Goal: Transaction & Acquisition: Obtain resource

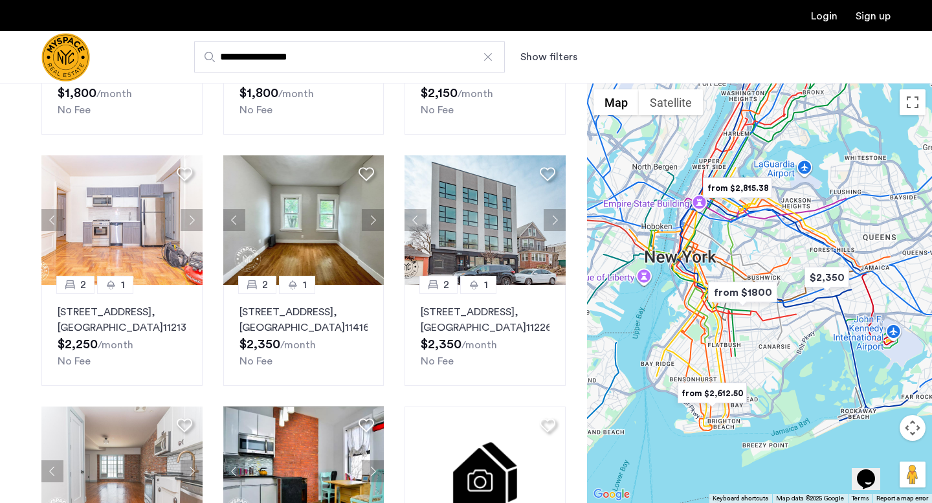
click at [17, 294] on div "Explore 200+ homes and apartments Sort by Recommended 1 1 [STREET_ADDRESS] $1,8…" at bounding box center [293, 398] width 587 height 1165
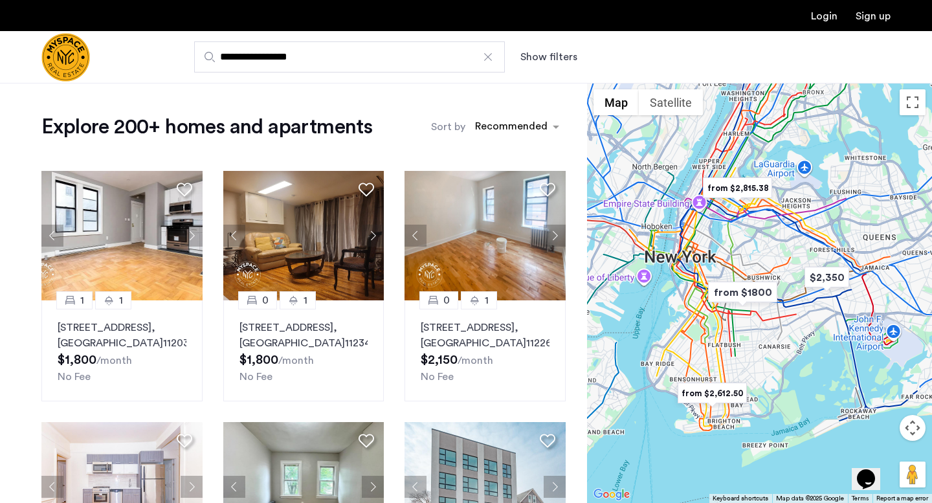
click at [524, 127] on div "sort-apartment" at bounding box center [511, 128] width 76 height 17
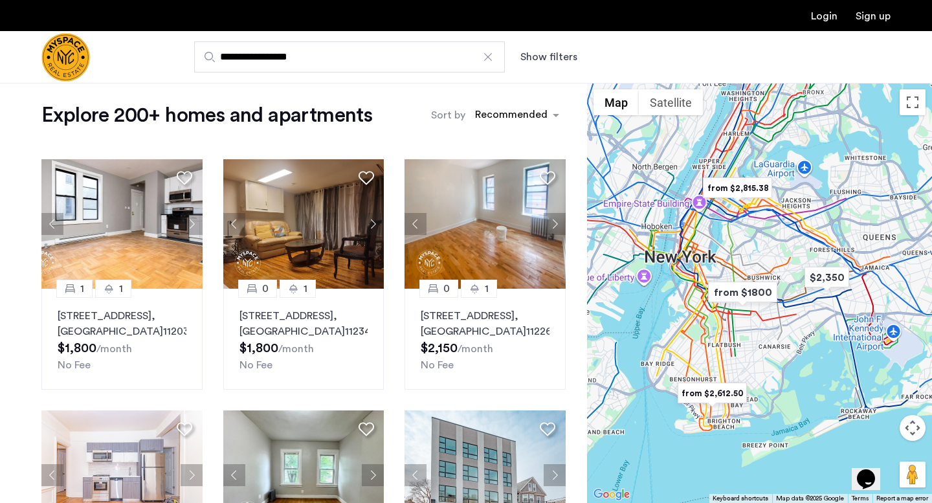
scroll to position [18, 0]
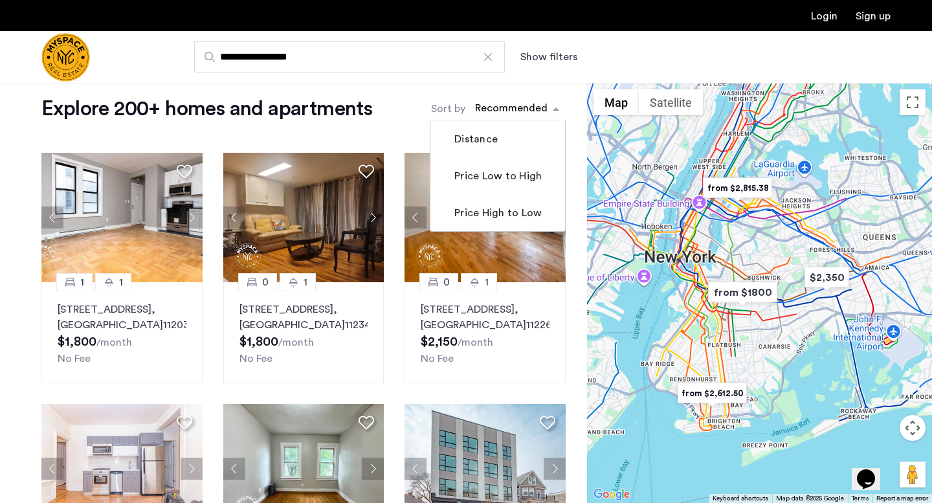
click at [529, 115] on div "sort-apartment" at bounding box center [511, 110] width 76 height 17
click at [527, 183] on label "Price Low to High" at bounding box center [497, 176] width 90 height 16
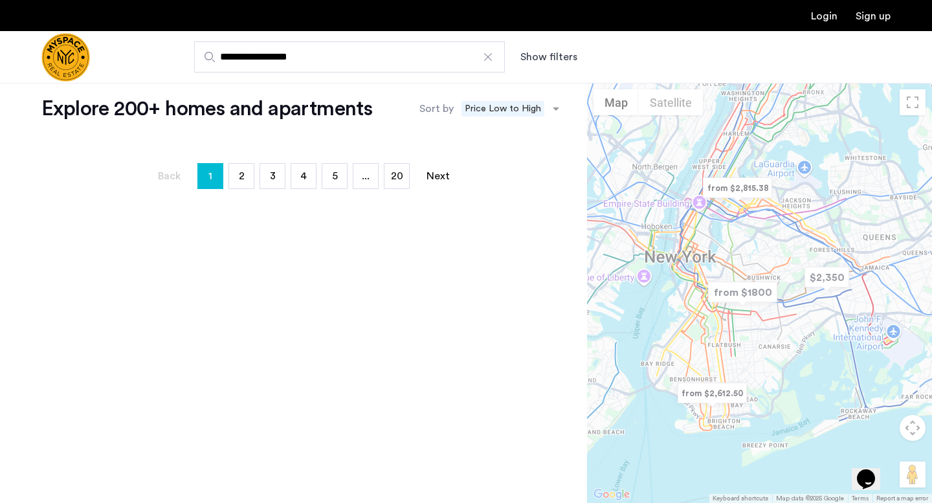
scroll to position [0, 0]
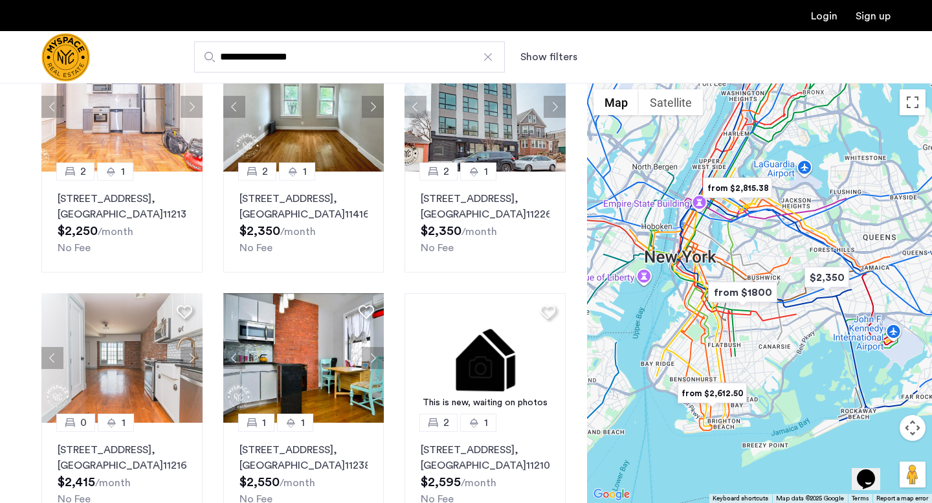
scroll to position [382, 0]
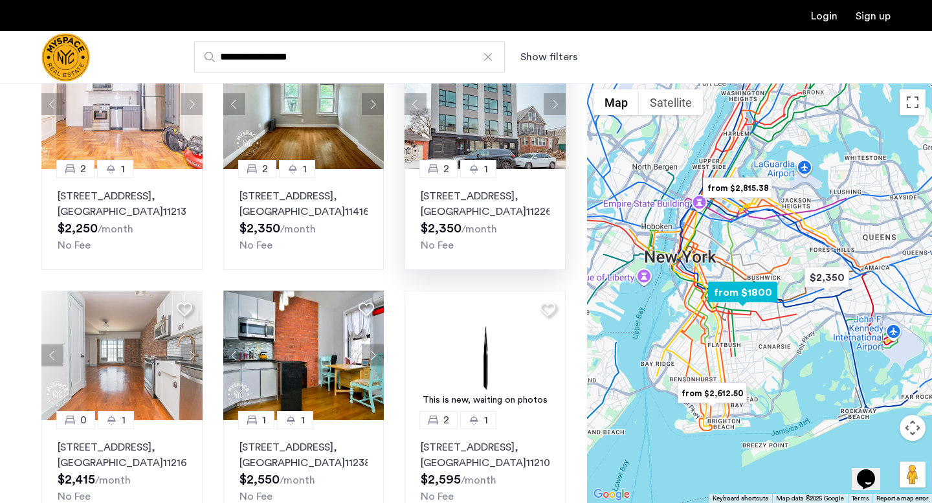
click at [502, 217] on p "[STREET_ADDRESS]" at bounding box center [485, 203] width 129 height 31
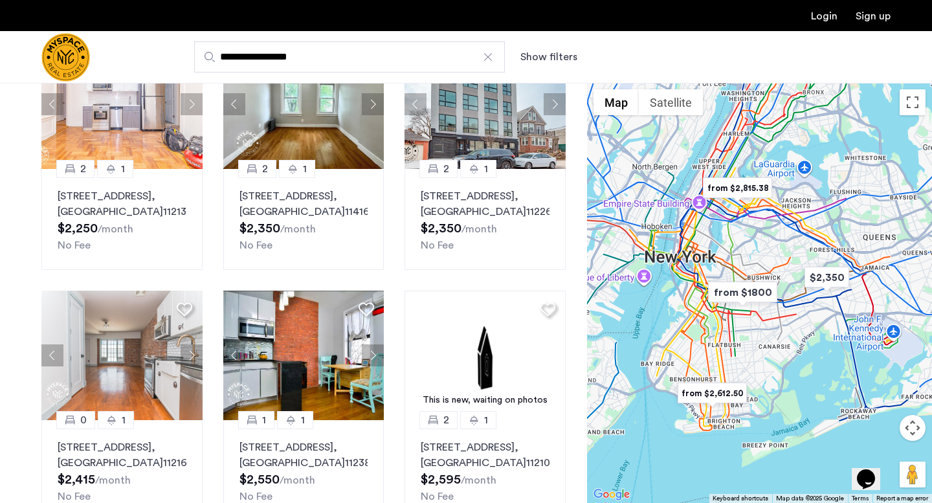
click at [16, 298] on div "Explore 200+ homes and apartments Sort by Recommended × Price Low to High 1 1 […" at bounding box center [293, 282] width 587 height 1165
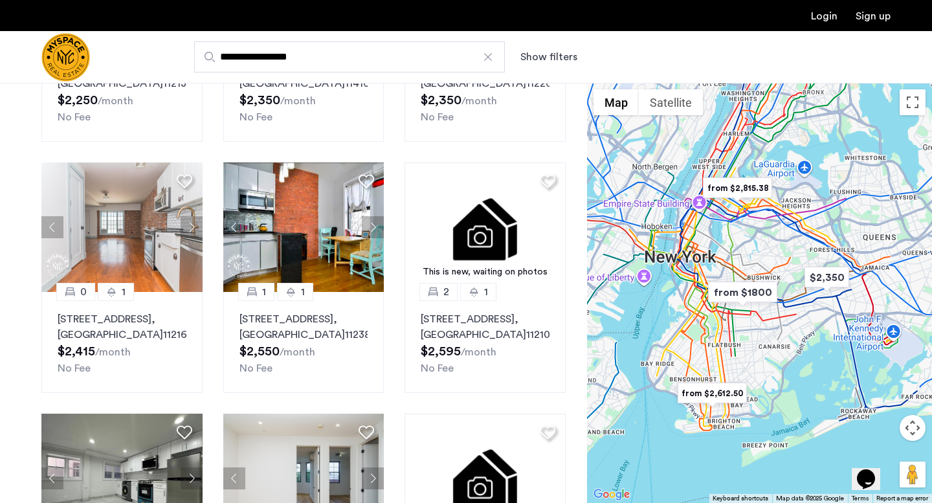
scroll to position [503, 0]
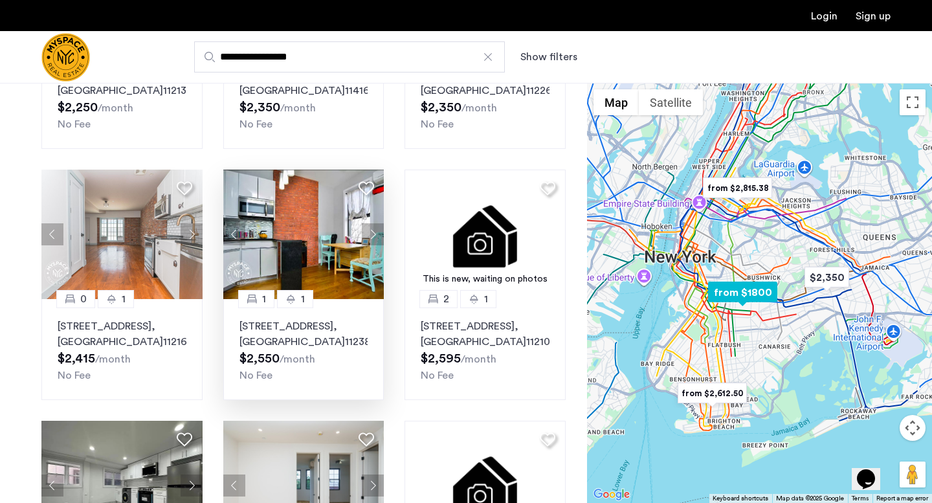
click at [332, 346] on p "[STREET_ADDRESS]" at bounding box center [303, 333] width 129 height 31
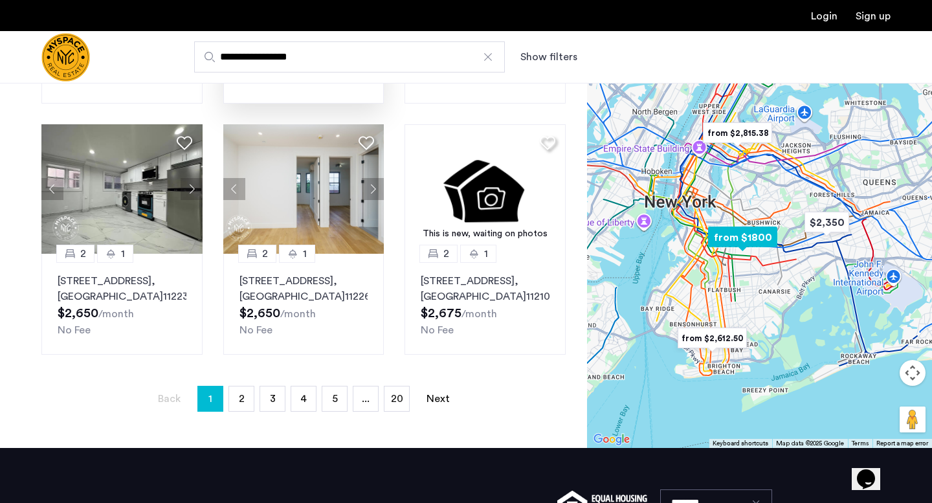
scroll to position [801, 0]
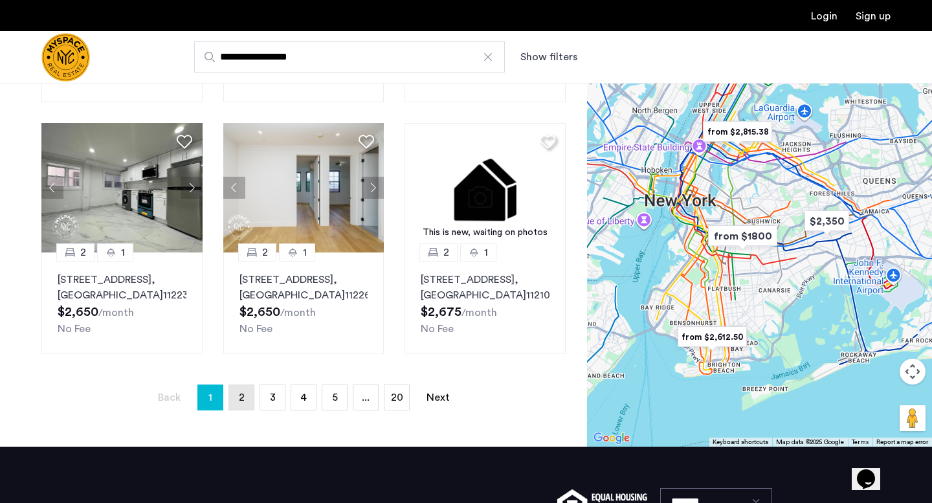
click at [241, 403] on span "2" at bounding box center [242, 397] width 6 height 10
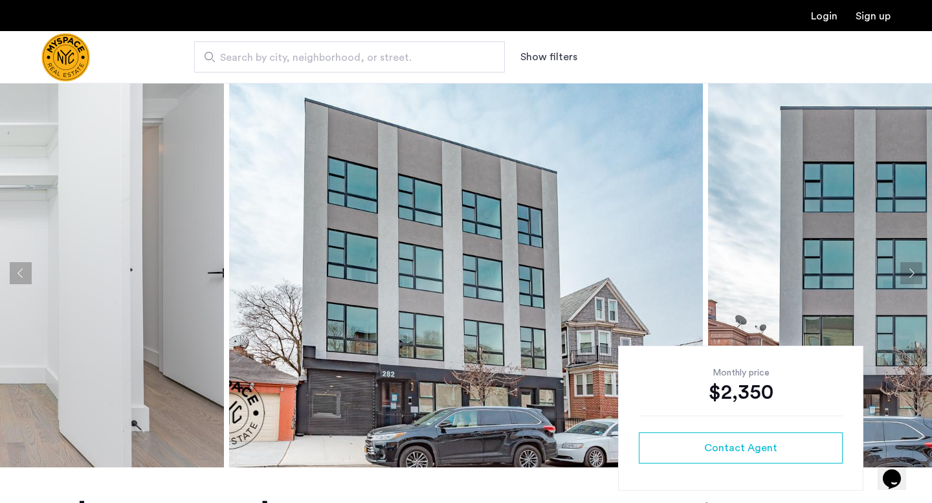
scroll to position [16, 0]
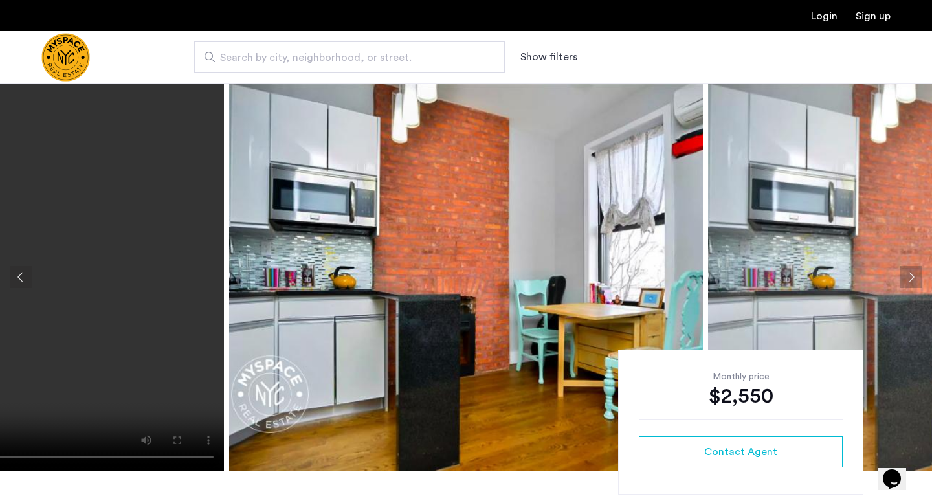
click at [910, 278] on button "Next apartment" at bounding box center [911, 277] width 22 height 22
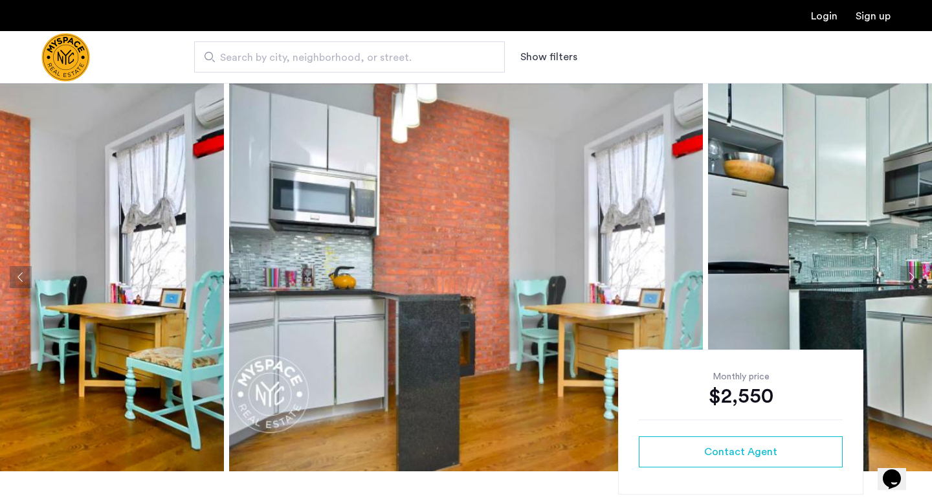
click at [910, 278] on button "Next apartment" at bounding box center [911, 277] width 22 height 22
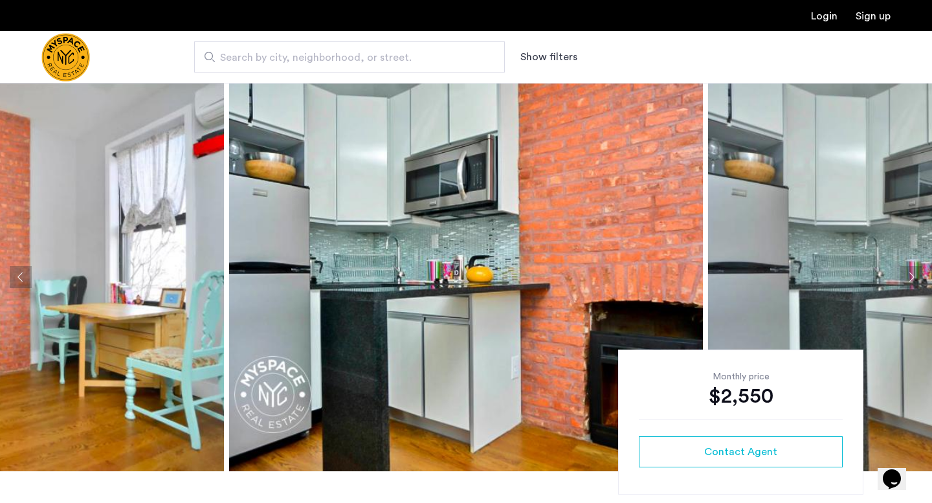
click at [910, 278] on button "Next apartment" at bounding box center [911, 277] width 22 height 22
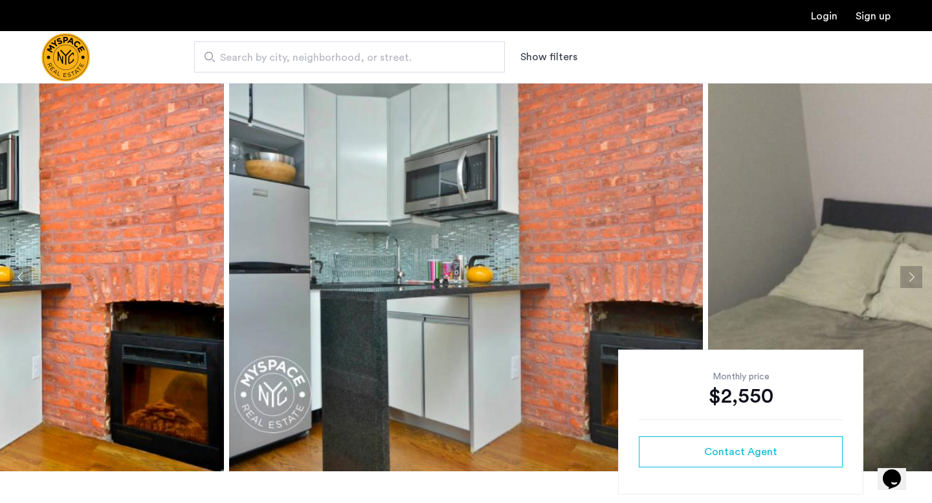
click at [910, 278] on button "Next apartment" at bounding box center [911, 277] width 22 height 22
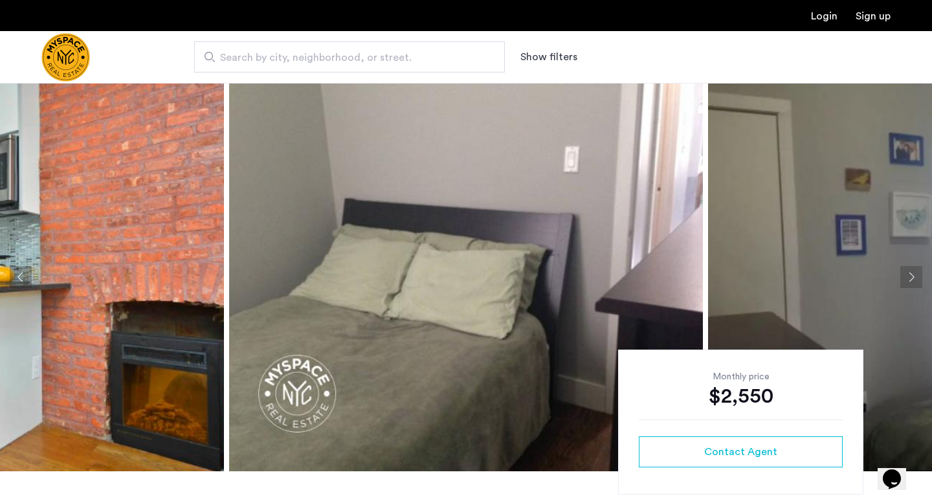
click at [910, 278] on button "Next apartment" at bounding box center [911, 277] width 22 height 22
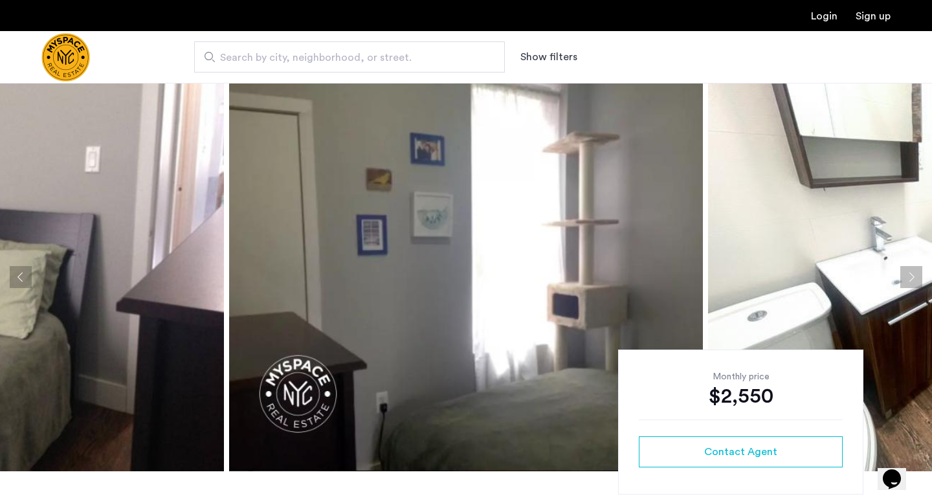
click at [910, 278] on button "Next apartment" at bounding box center [911, 277] width 22 height 22
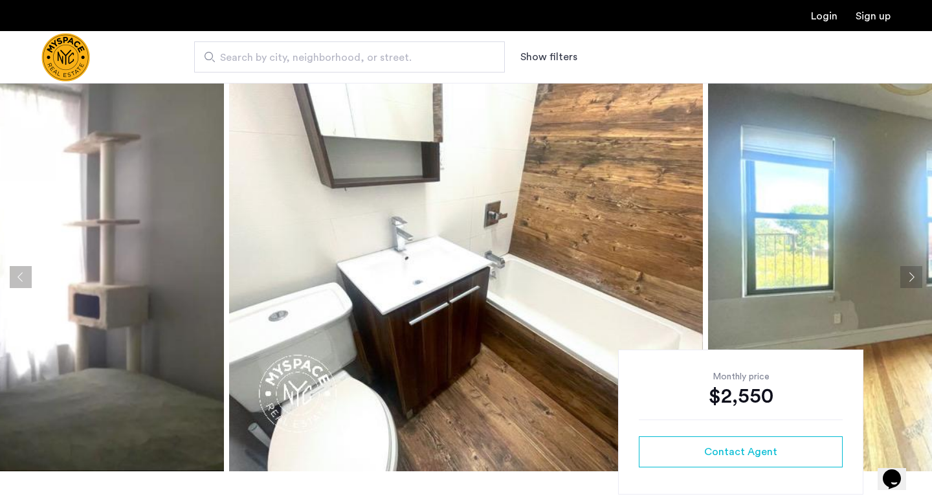
click at [910, 278] on button "Next apartment" at bounding box center [911, 277] width 22 height 22
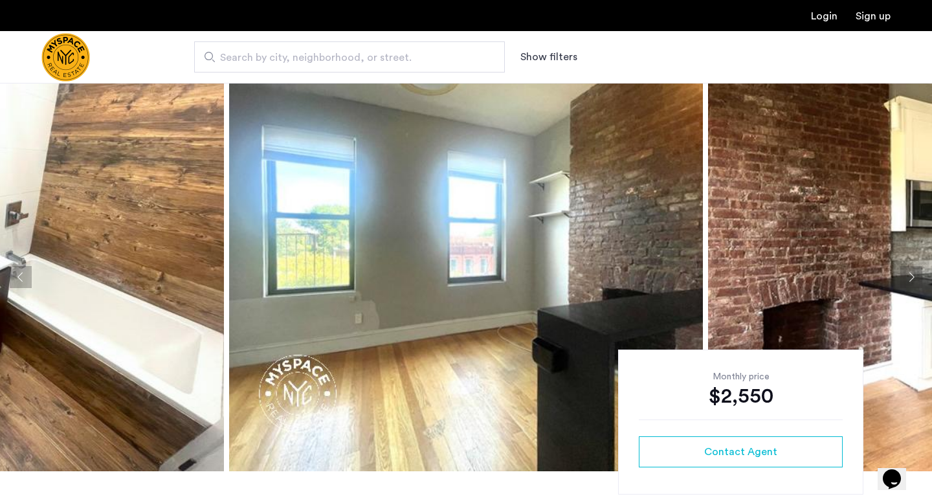
click at [910, 278] on button "Next apartment" at bounding box center [911, 277] width 22 height 22
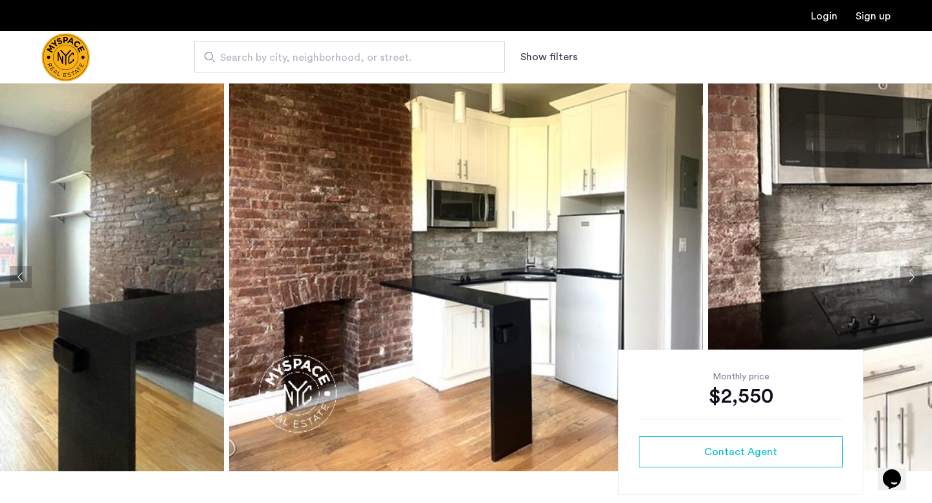
click at [910, 278] on button "Next apartment" at bounding box center [911, 277] width 22 height 22
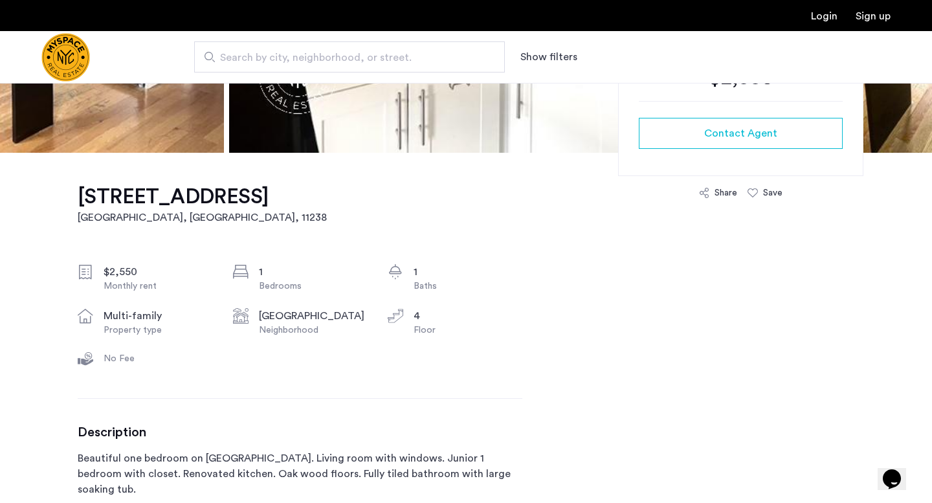
scroll to position [318, 0]
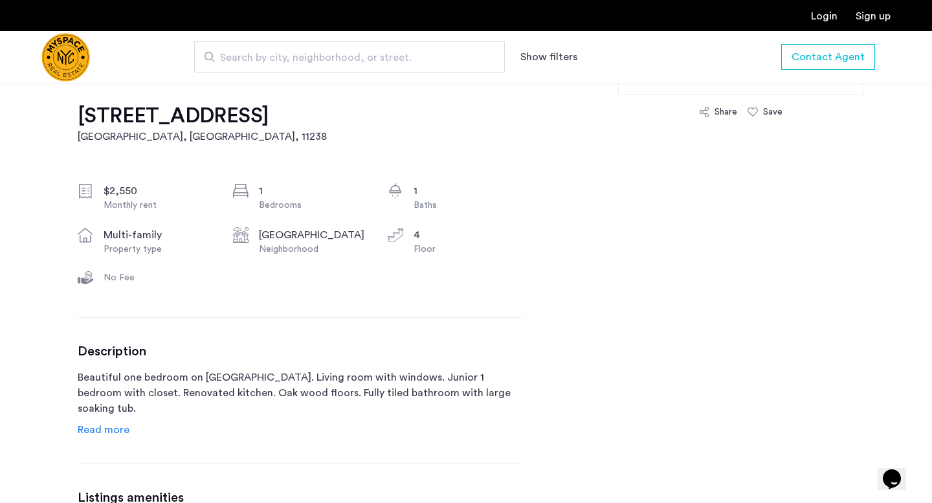
scroll to position [402, 0]
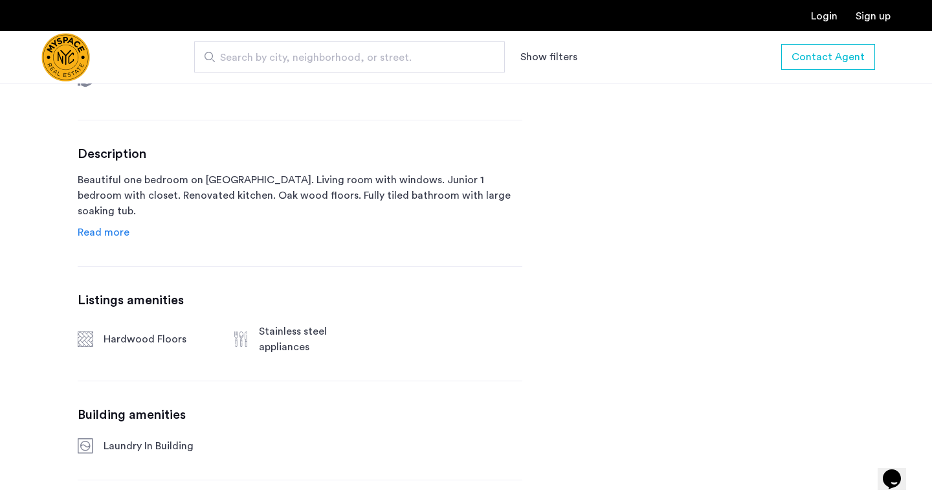
scroll to position [598, 0]
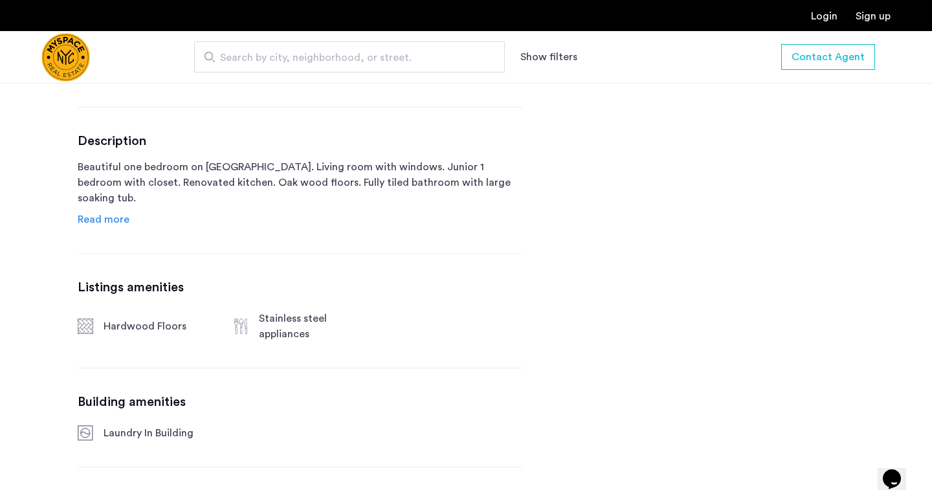
scroll to position [610, 0]
click at [102, 221] on span "Read more" at bounding box center [104, 219] width 52 height 10
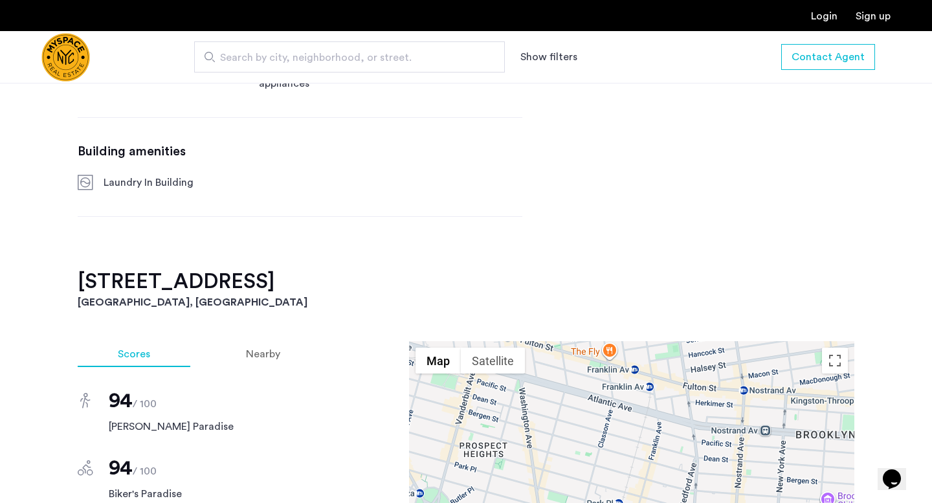
scroll to position [986, 0]
click at [346, 293] on h3 "Brooklyn, NY" at bounding box center [466, 301] width 777 height 16
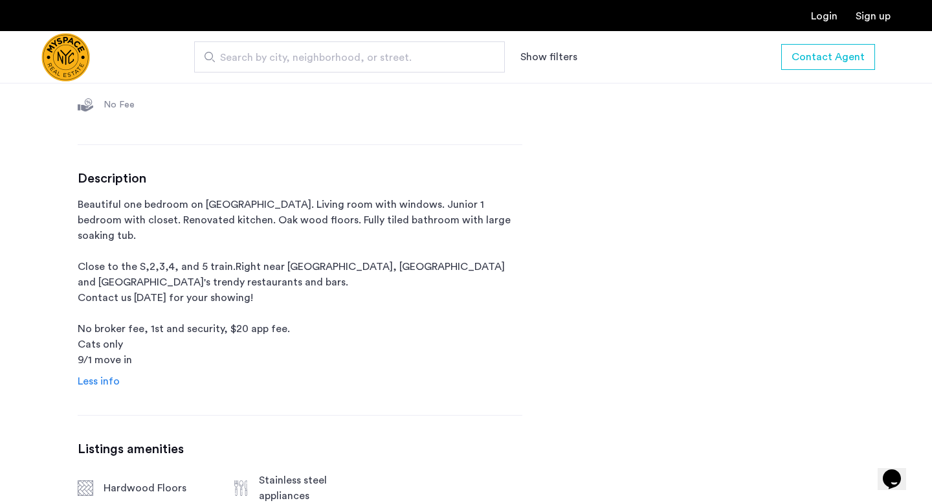
scroll to position [570, 0]
click at [413, 292] on p "Beautiful one bedroom on Franklin Ave. Living room with windows. Junior 1 bedro…" at bounding box center [300, 284] width 445 height 171
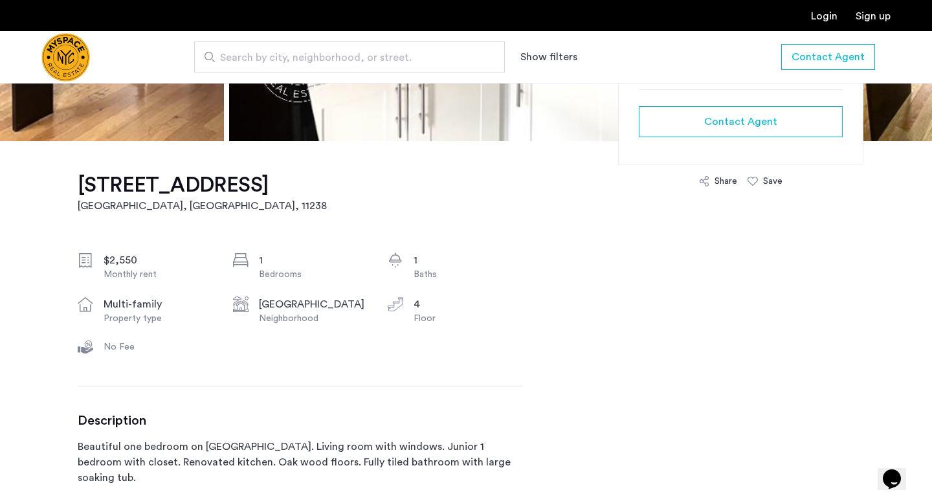
scroll to position [0, 0]
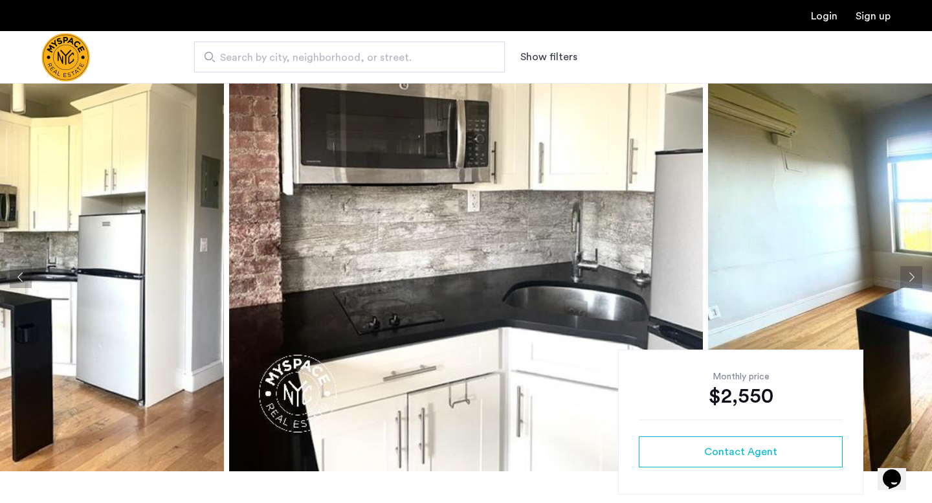
click at [24, 278] on button "Previous apartment" at bounding box center [21, 277] width 22 height 22
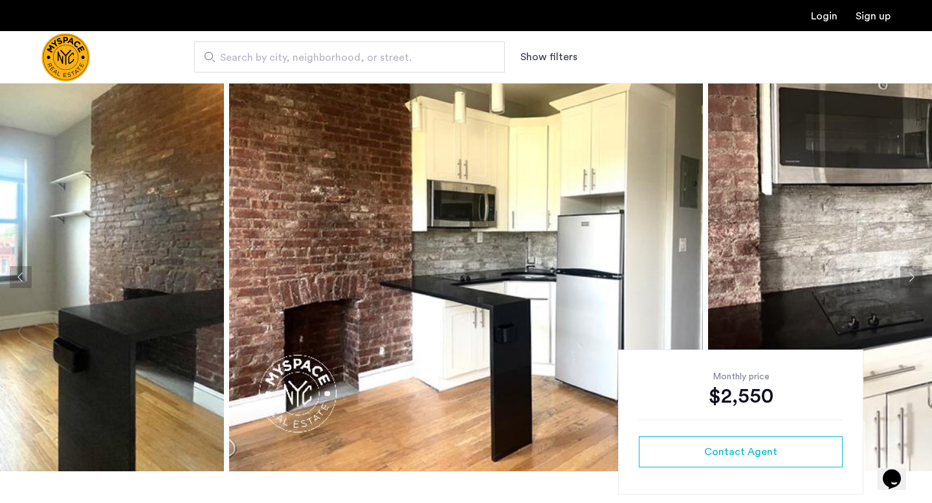
click at [24, 278] on button "Previous apartment" at bounding box center [21, 277] width 22 height 22
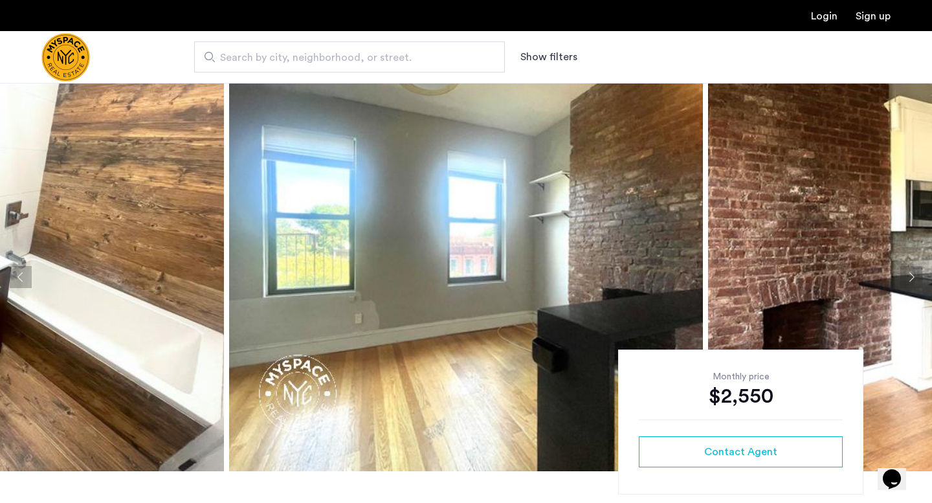
click at [24, 278] on button "Previous apartment" at bounding box center [21, 277] width 22 height 22
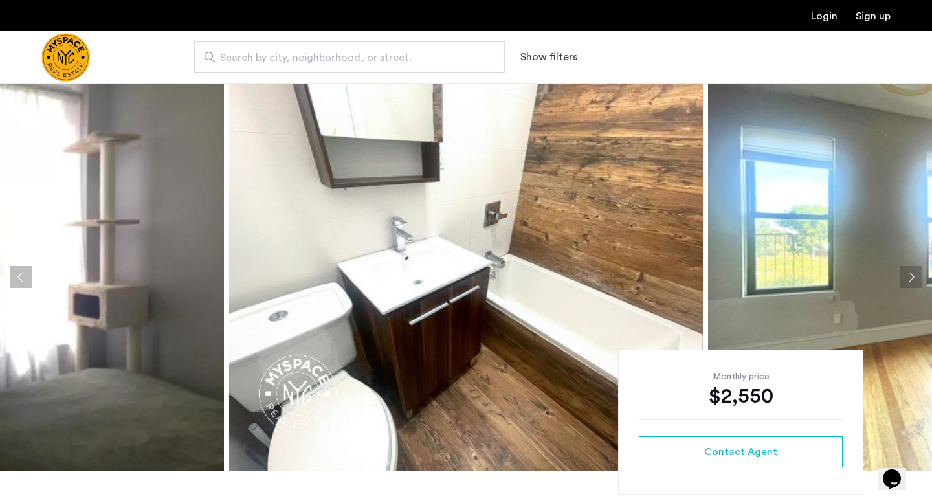
click at [10, 281] on button "Previous apartment" at bounding box center [21, 277] width 22 height 22
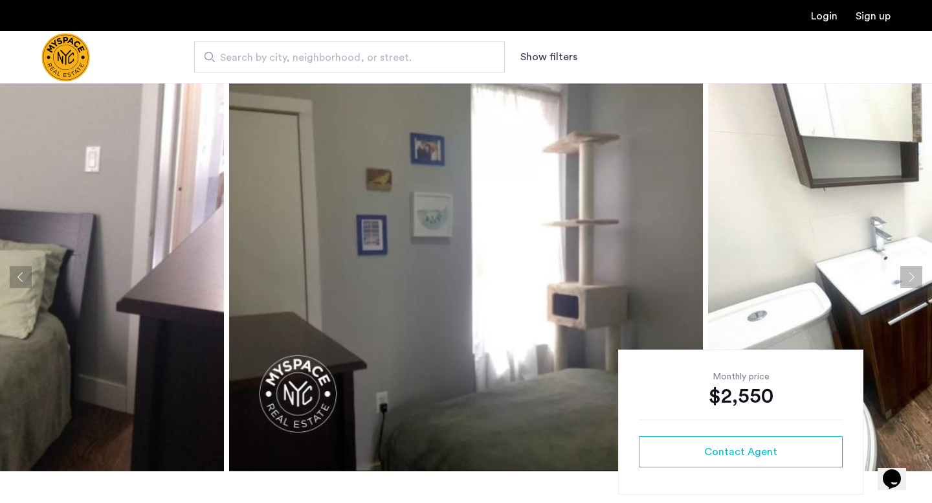
click at [10, 281] on button "Previous apartment" at bounding box center [21, 277] width 22 height 22
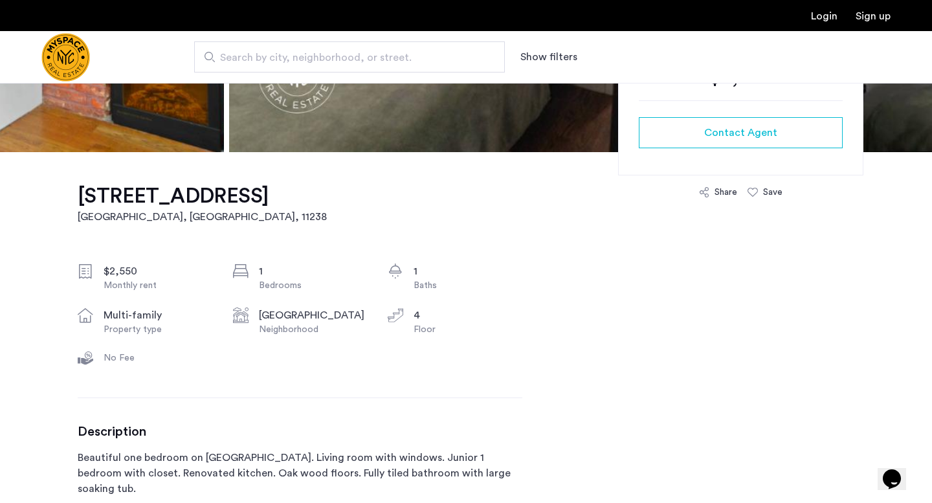
scroll to position [327, 0]
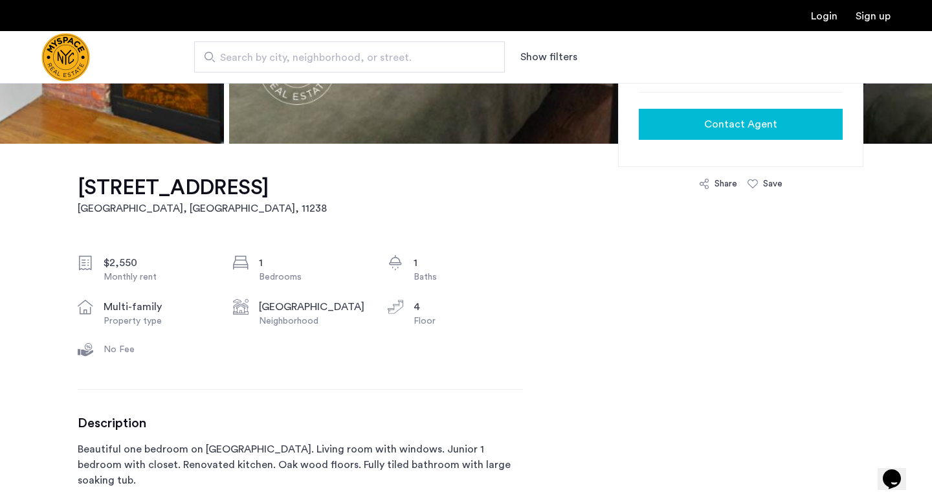
click at [761, 127] on span "Contact Agent" at bounding box center [740, 124] width 73 height 16
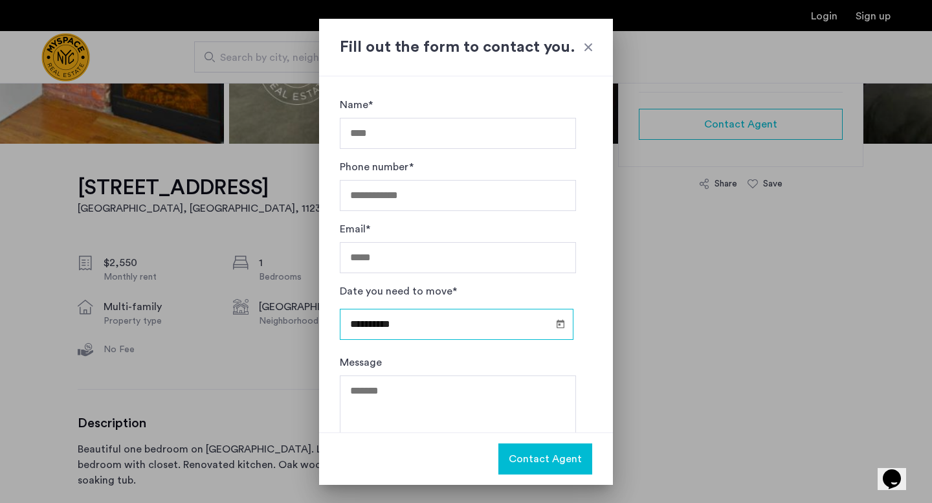
click at [436, 327] on input "**********" at bounding box center [457, 324] width 234 height 31
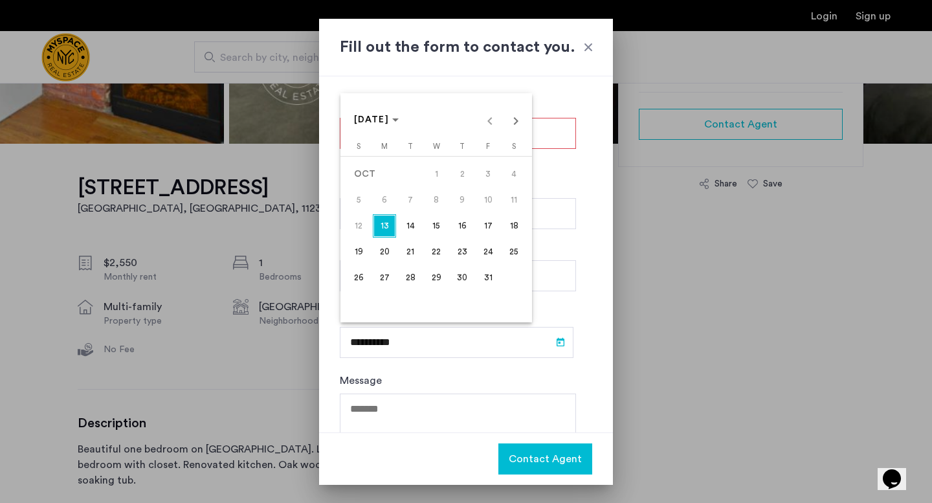
click at [487, 254] on span "24" at bounding box center [487, 251] width 23 height 23
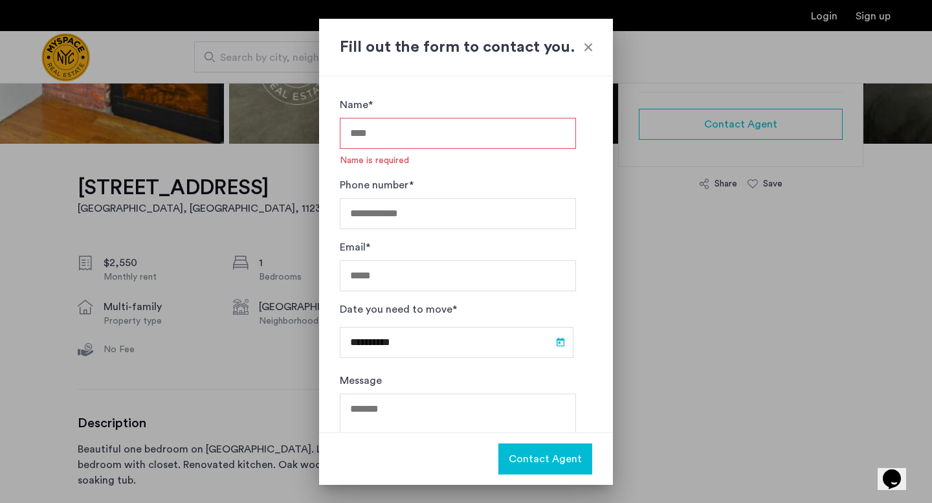
type input "**********"
click at [439, 137] on input "Name*" at bounding box center [458, 133] width 236 height 31
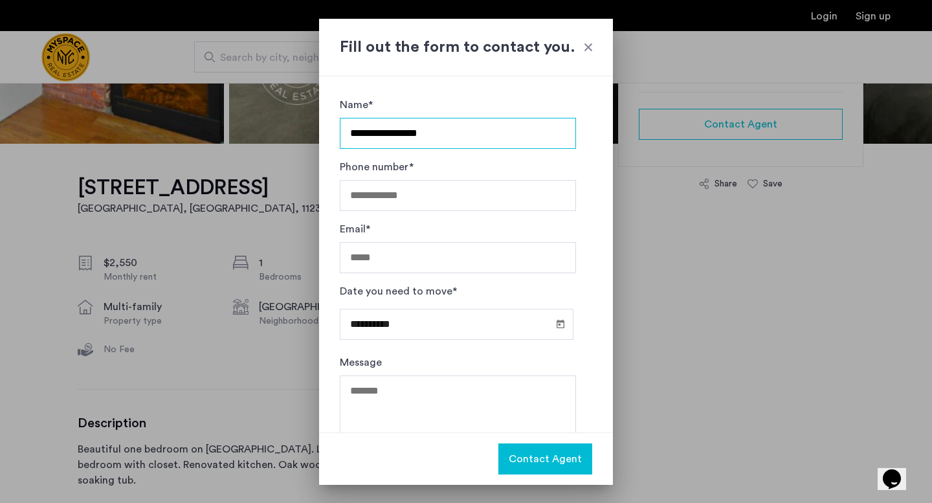
type input "**********"
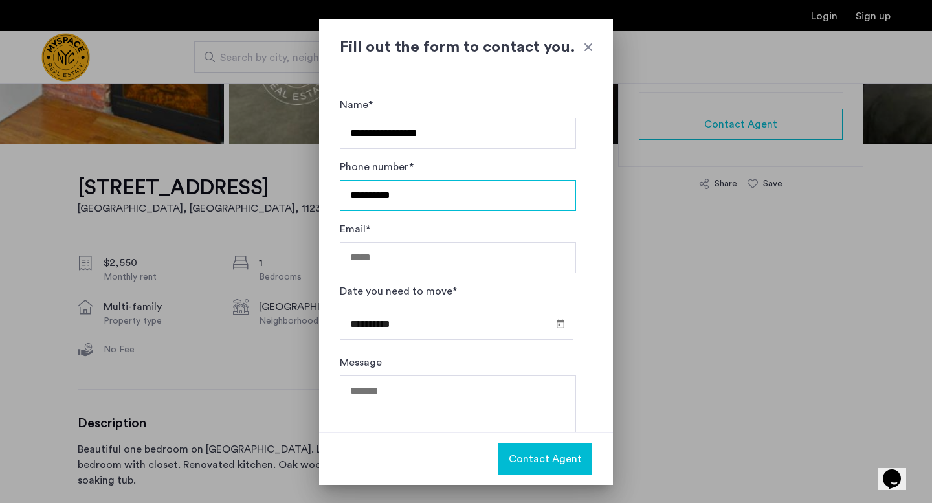
type input "**********"
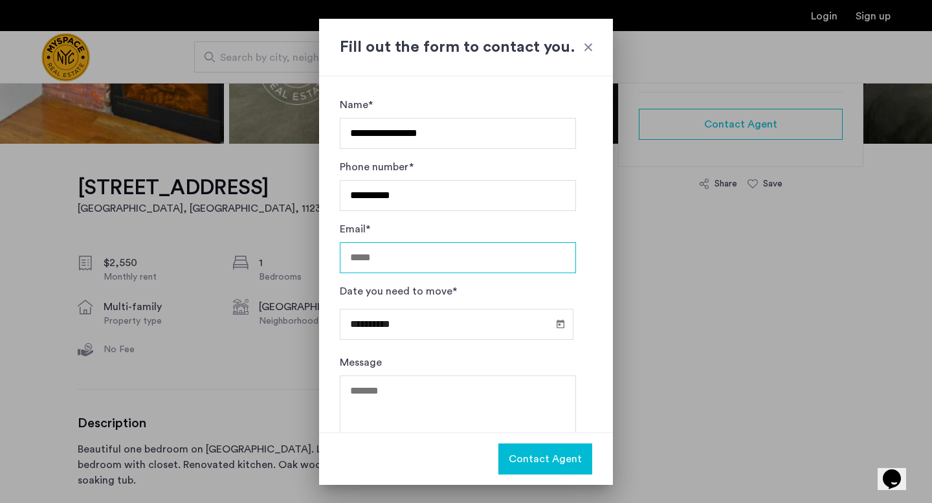
click at [388, 252] on input "Email*" at bounding box center [458, 257] width 236 height 31
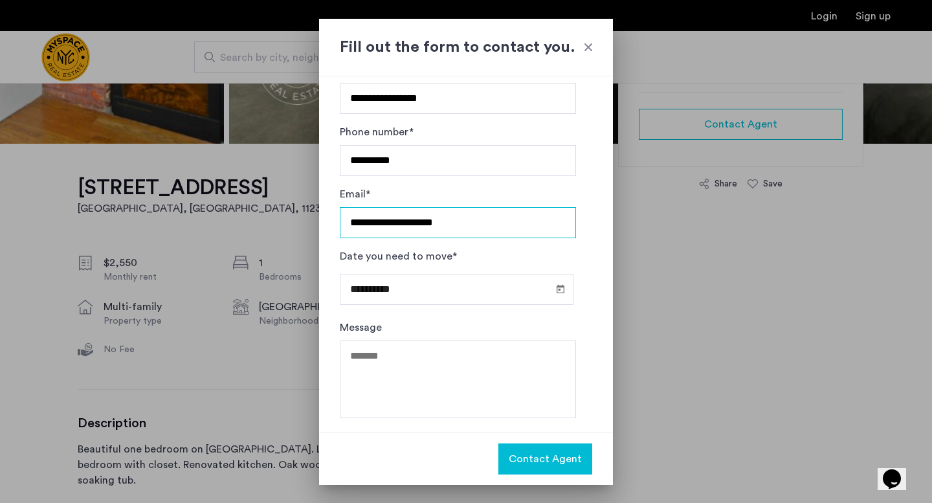
type input "**********"
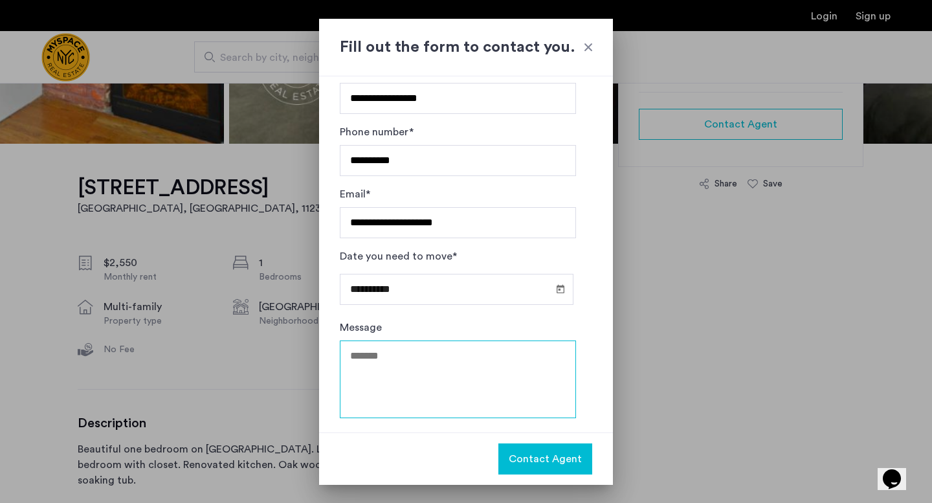
click at [456, 362] on textarea "Message" at bounding box center [458, 379] width 236 height 78
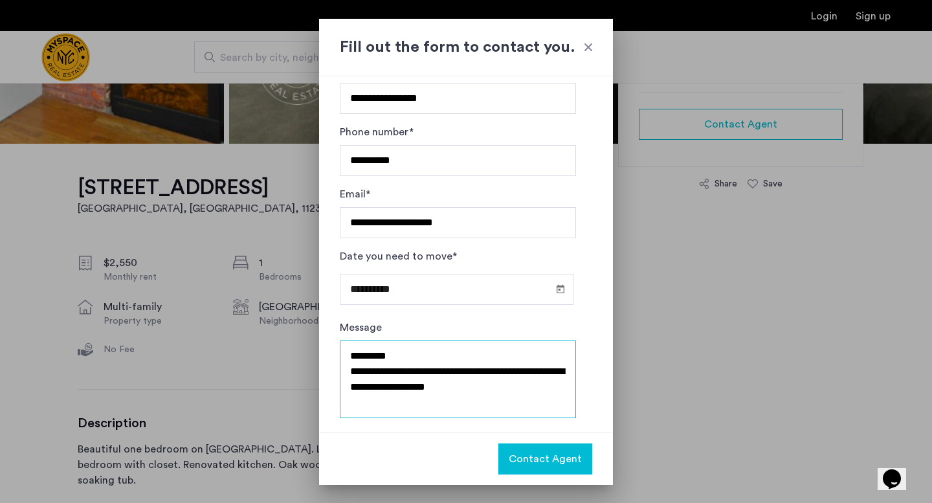
paste textarea "**********"
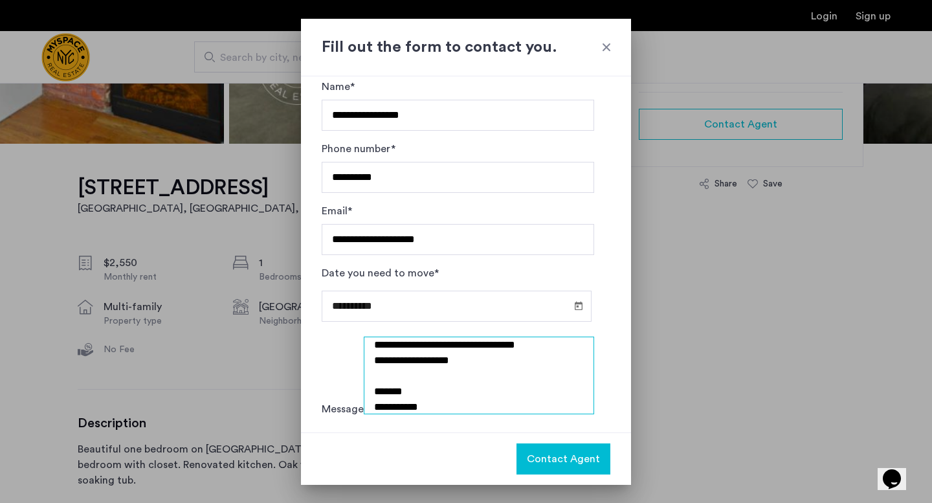
scroll to position [124, 0]
drag, startPoint x: 412, startPoint y: 414, endPoint x: 375, endPoint y: 405, distance: 37.8
click at [375, 405] on textarea "**********" at bounding box center [479, 375] width 231 height 78
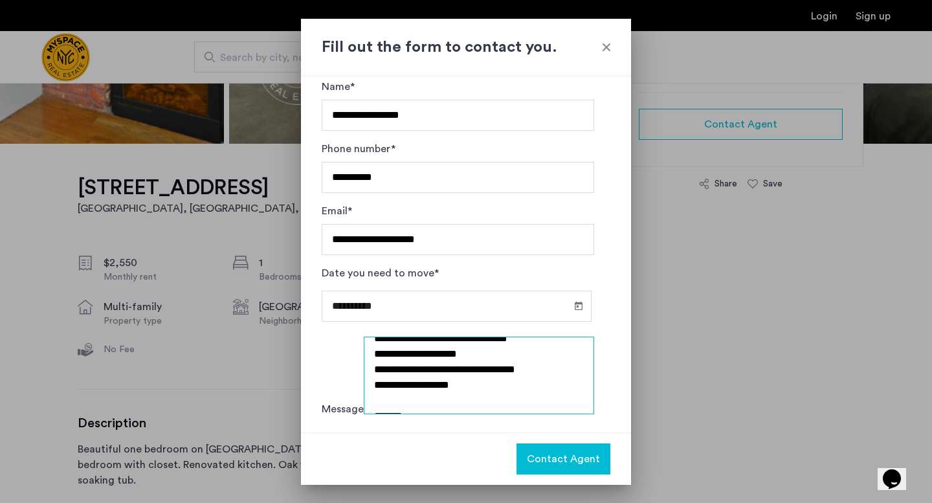
scroll to position [0, 0]
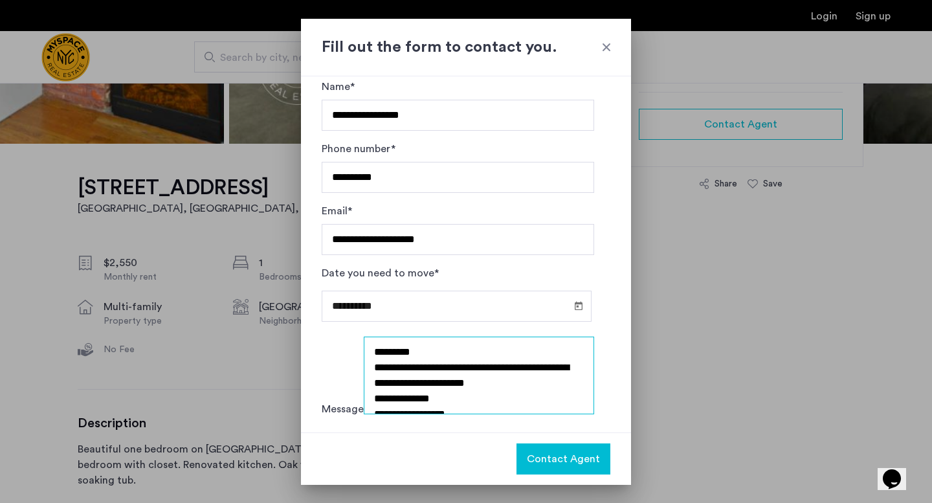
click at [402, 352] on textarea "**********" at bounding box center [479, 375] width 231 height 78
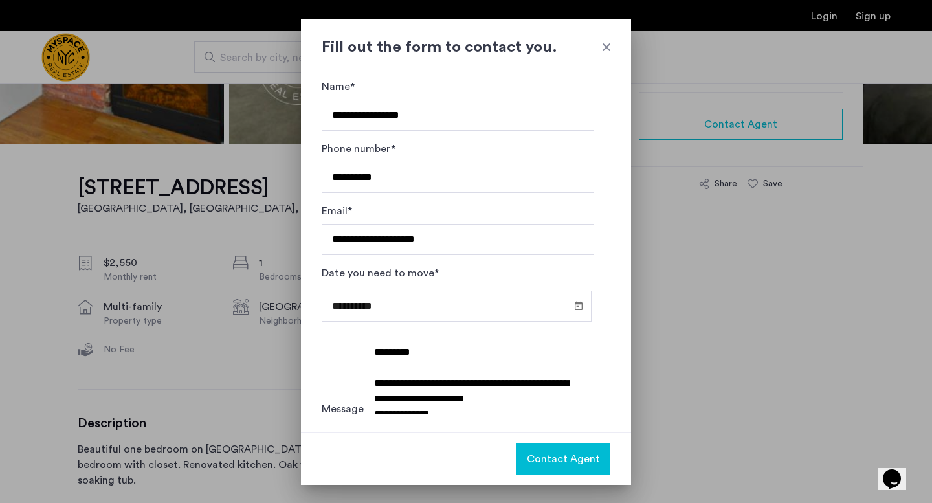
scroll to position [9, 0]
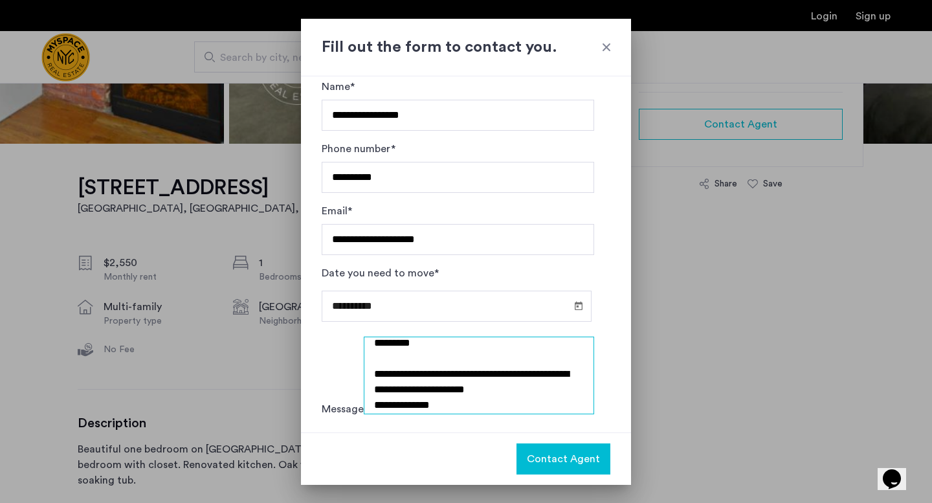
click at [403, 378] on textarea "**********" at bounding box center [479, 375] width 231 height 78
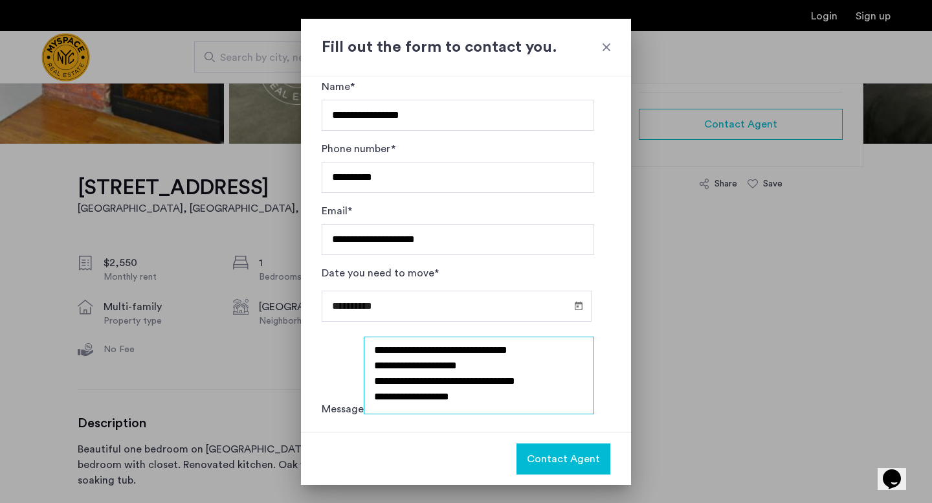
scroll to position [101, 0]
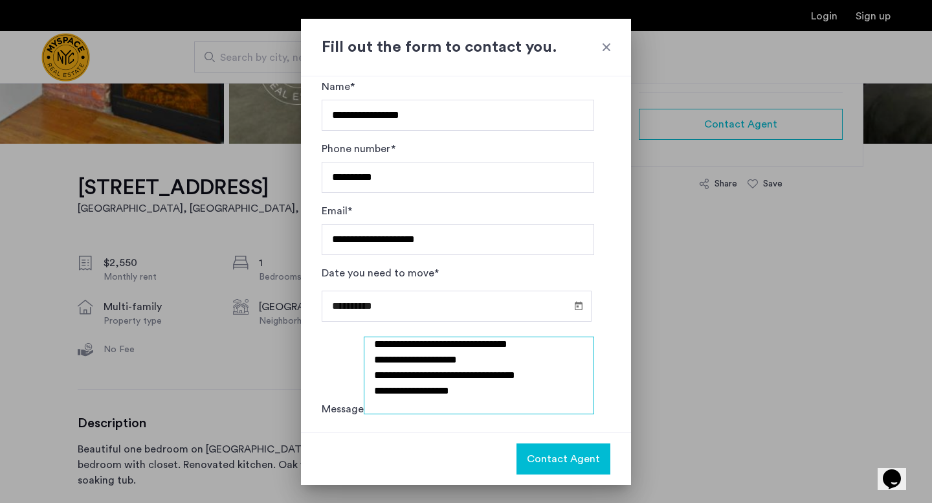
click at [476, 360] on textarea "**********" at bounding box center [479, 375] width 231 height 78
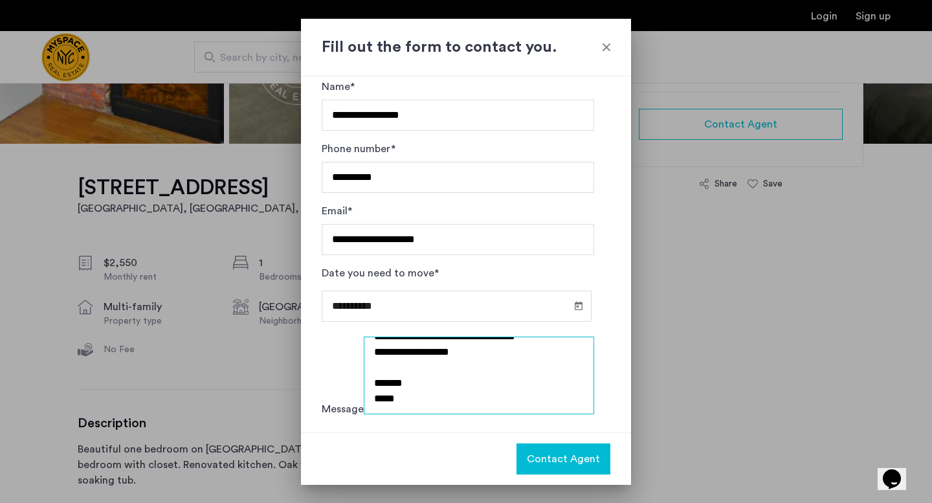
scroll to position [127, 0]
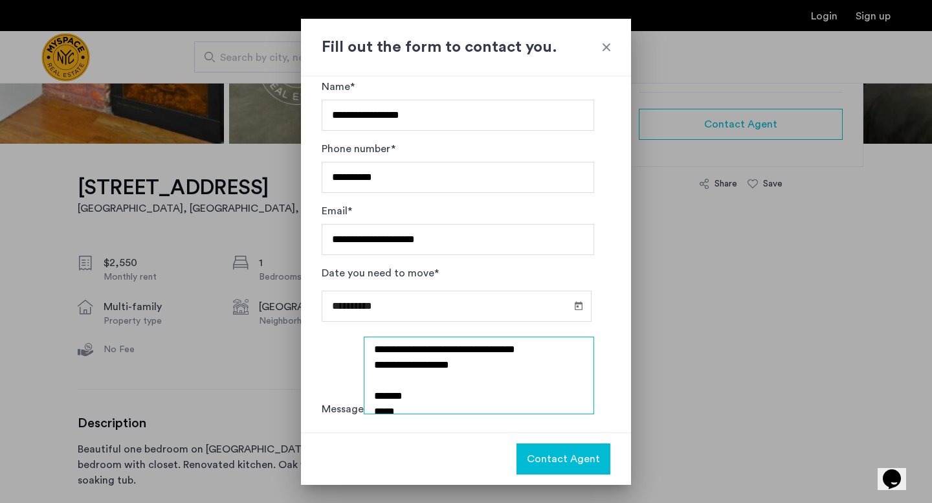
click at [527, 353] on textarea "**********" at bounding box center [479, 375] width 231 height 78
type textarea "**********"
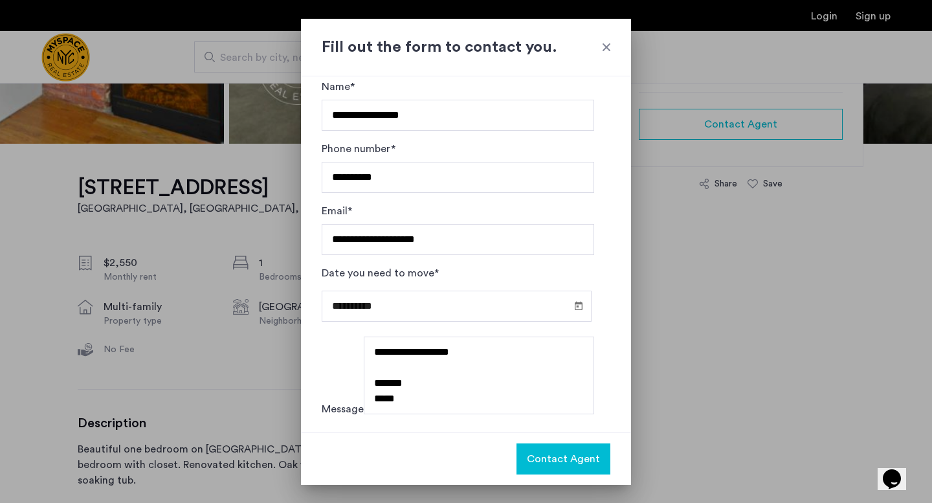
click at [550, 460] on span "Contact Agent" at bounding box center [563, 459] width 73 height 16
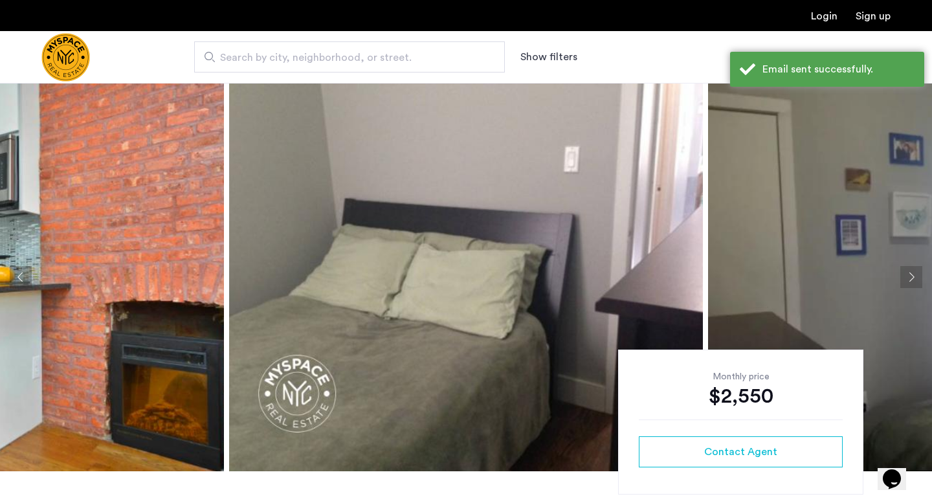
scroll to position [327, 0]
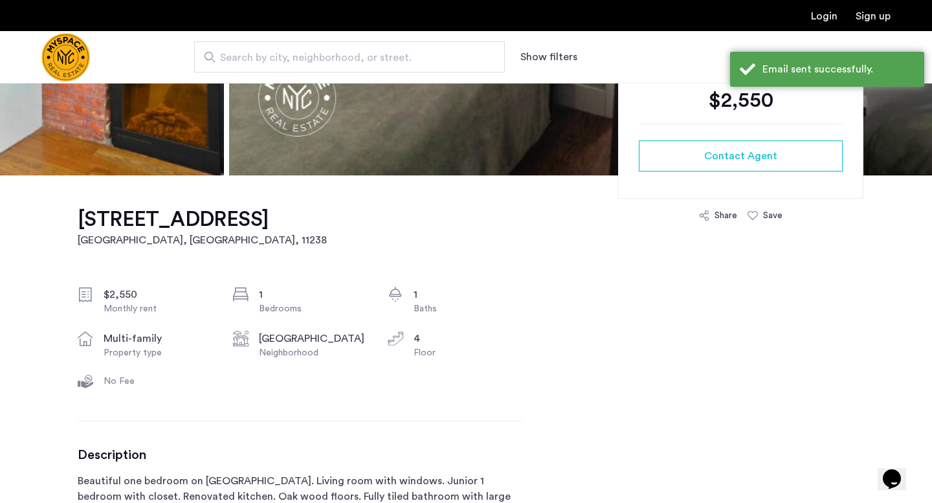
scroll to position [322, 0]
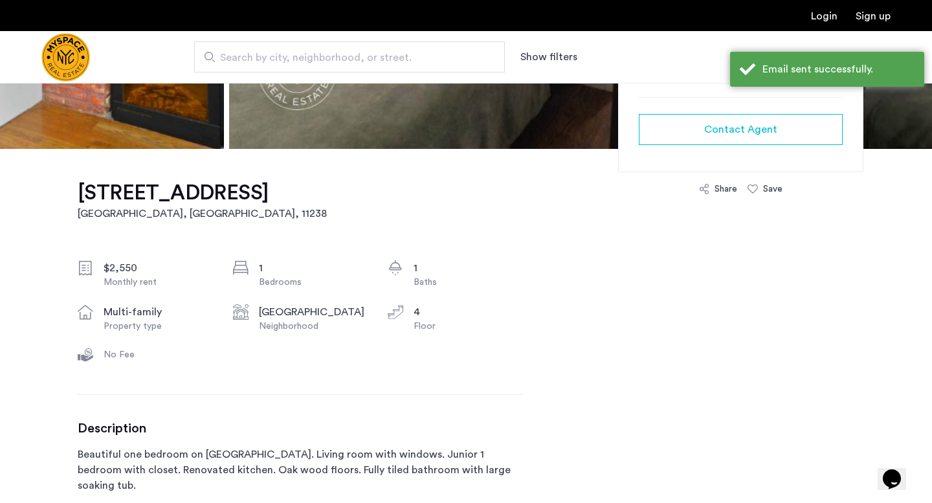
click at [287, 355] on div "$2,550 Monthly rent 1 Bedrooms 1 Baths multi-family Property type Crown Heights…" at bounding box center [300, 314] width 445 height 108
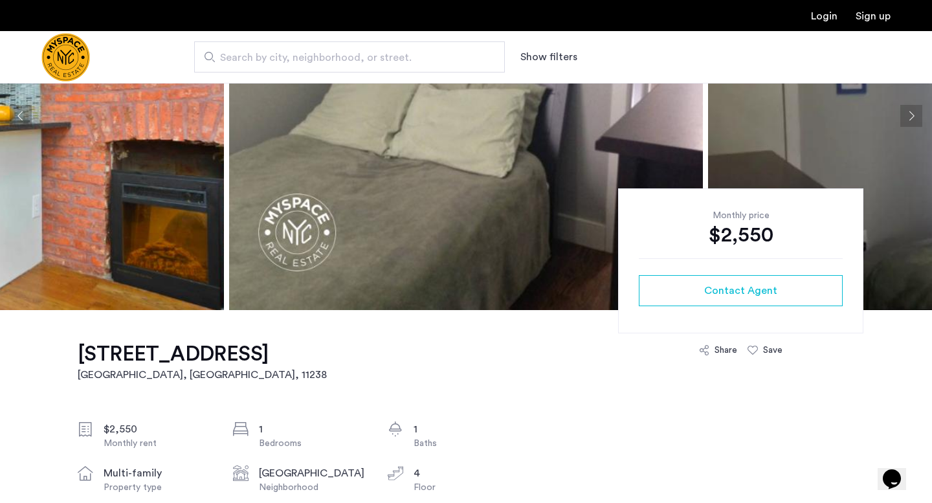
scroll to position [0, 0]
